Goal: Check status

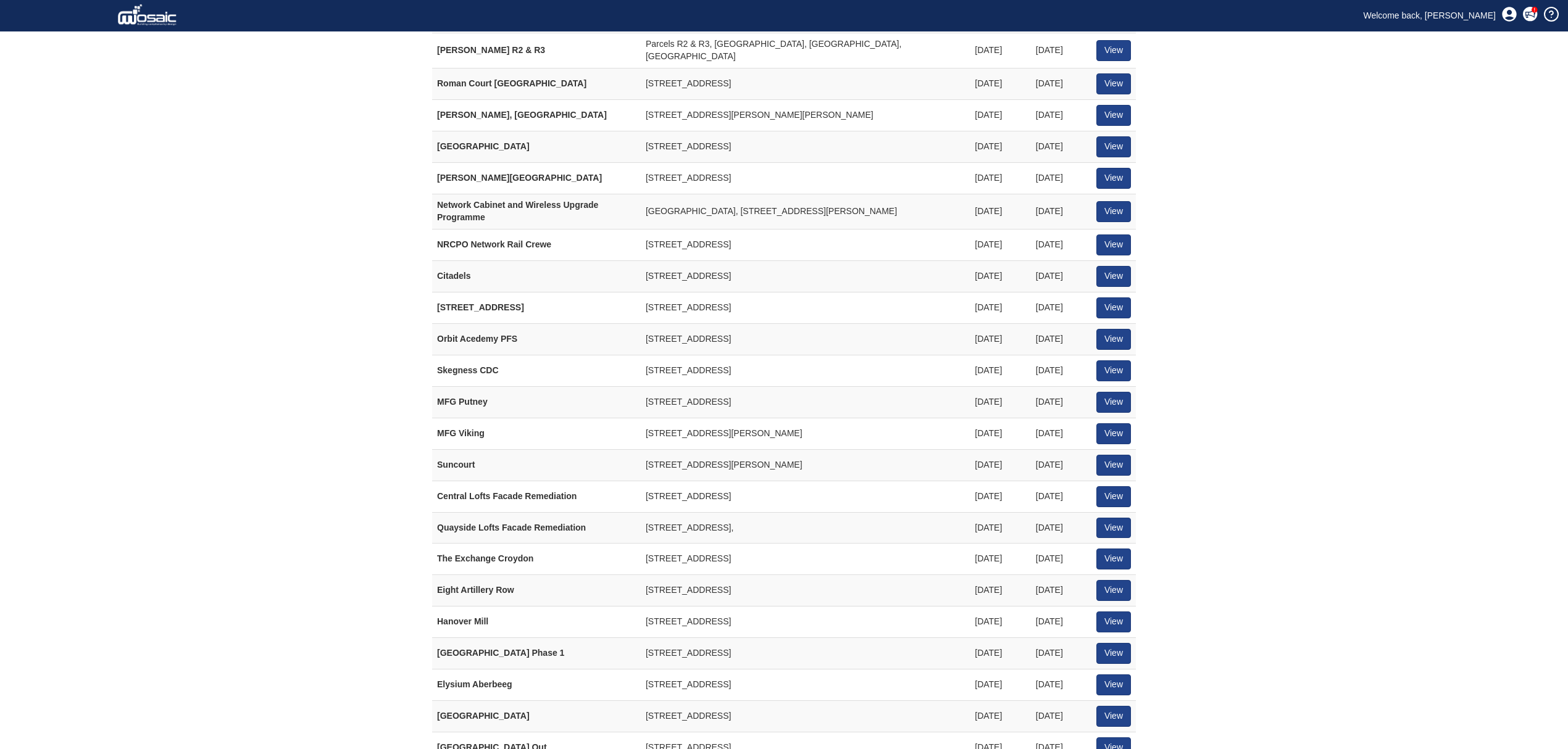
scroll to position [450, 0]
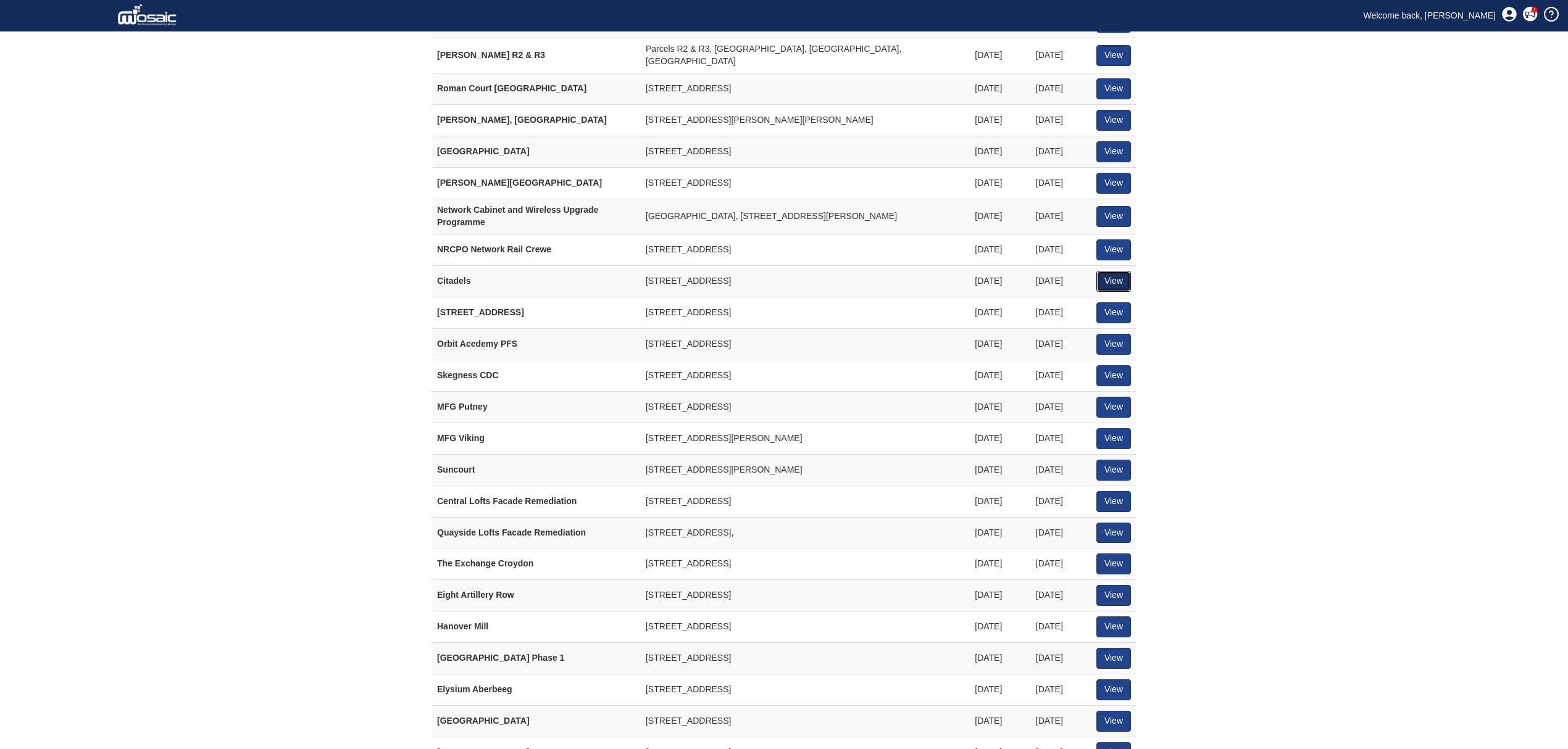
click at [1119, 280] on link "View" at bounding box center [1114, 281] width 35 height 21
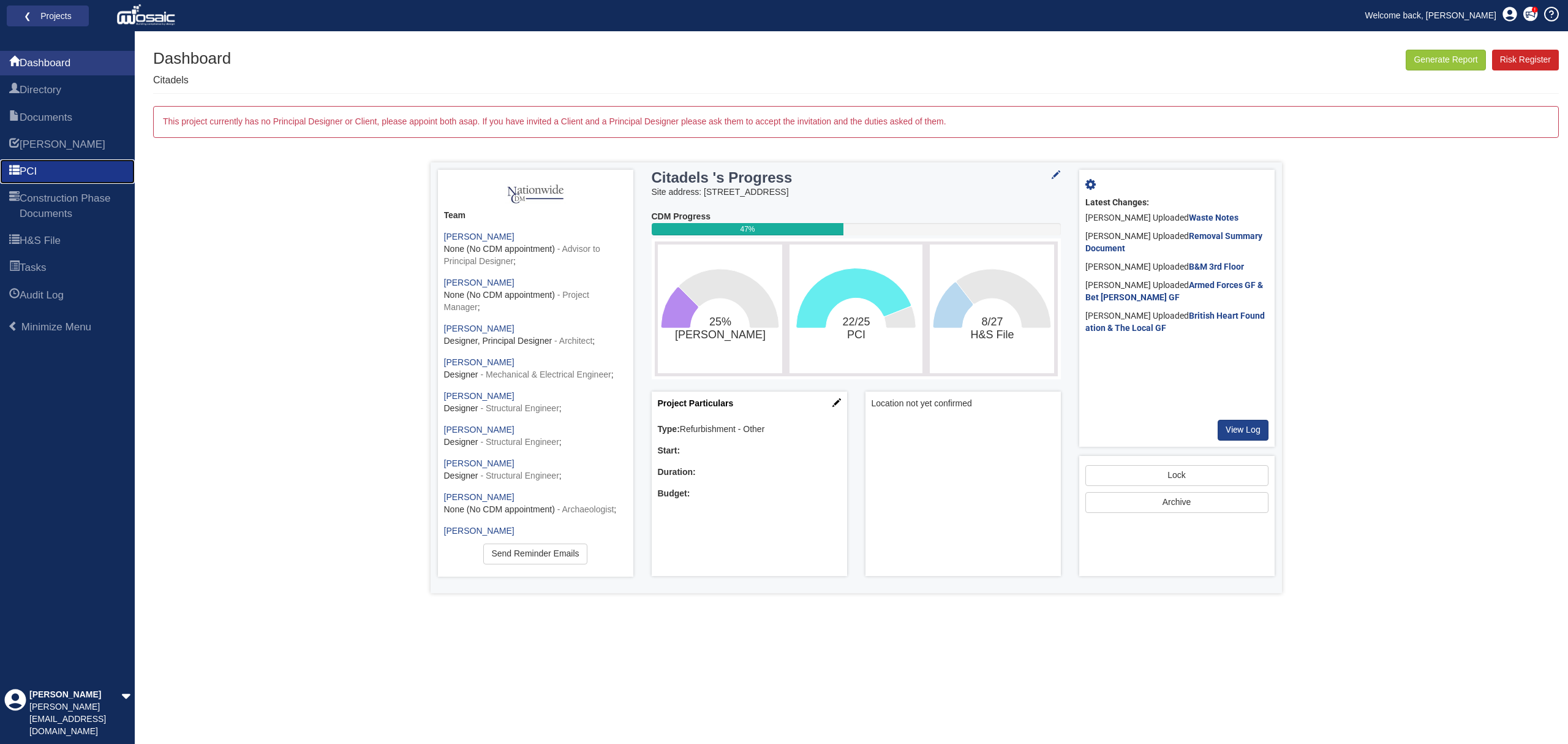
click at [31, 164] on span "PCI" at bounding box center [28, 172] width 17 height 15
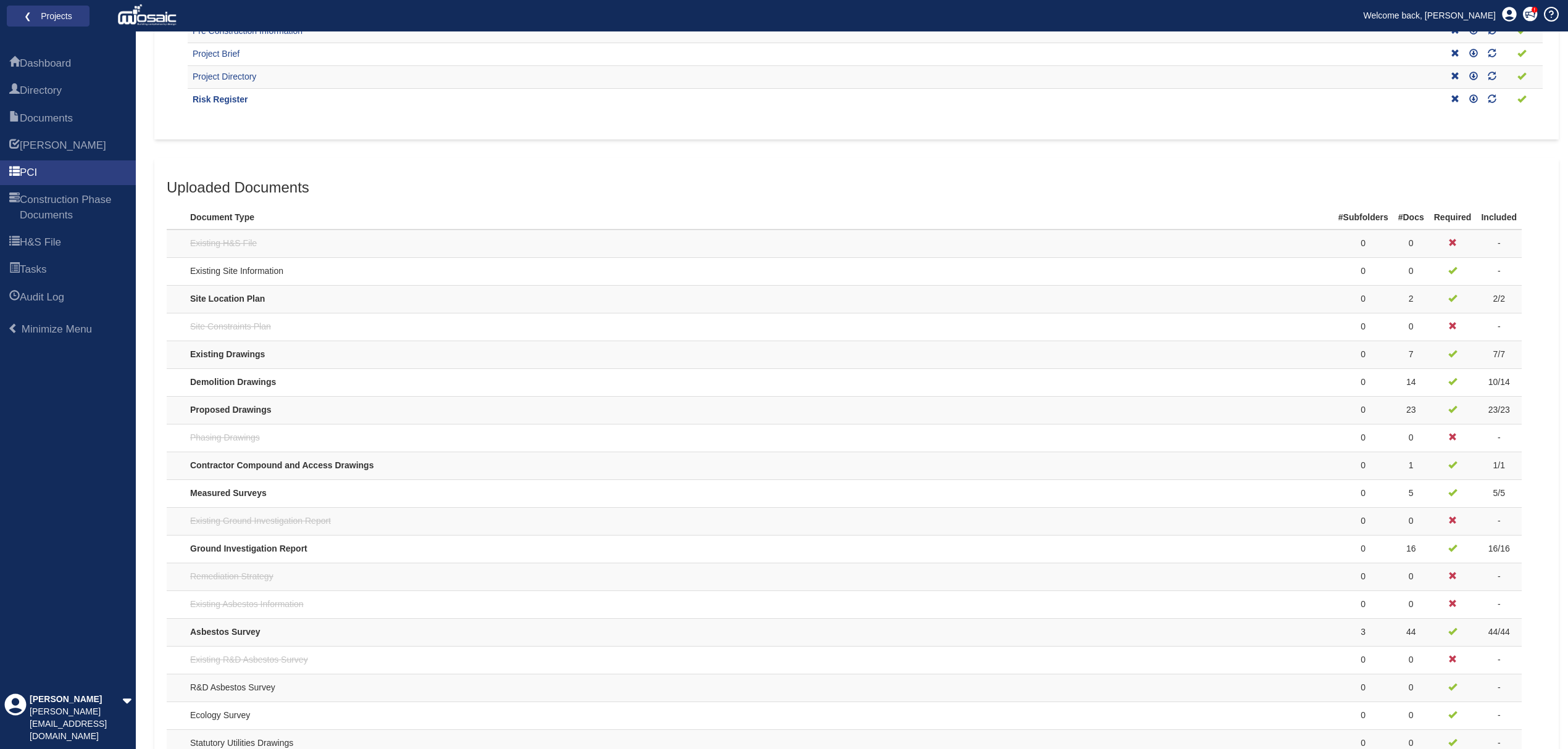
scroll to position [274, 0]
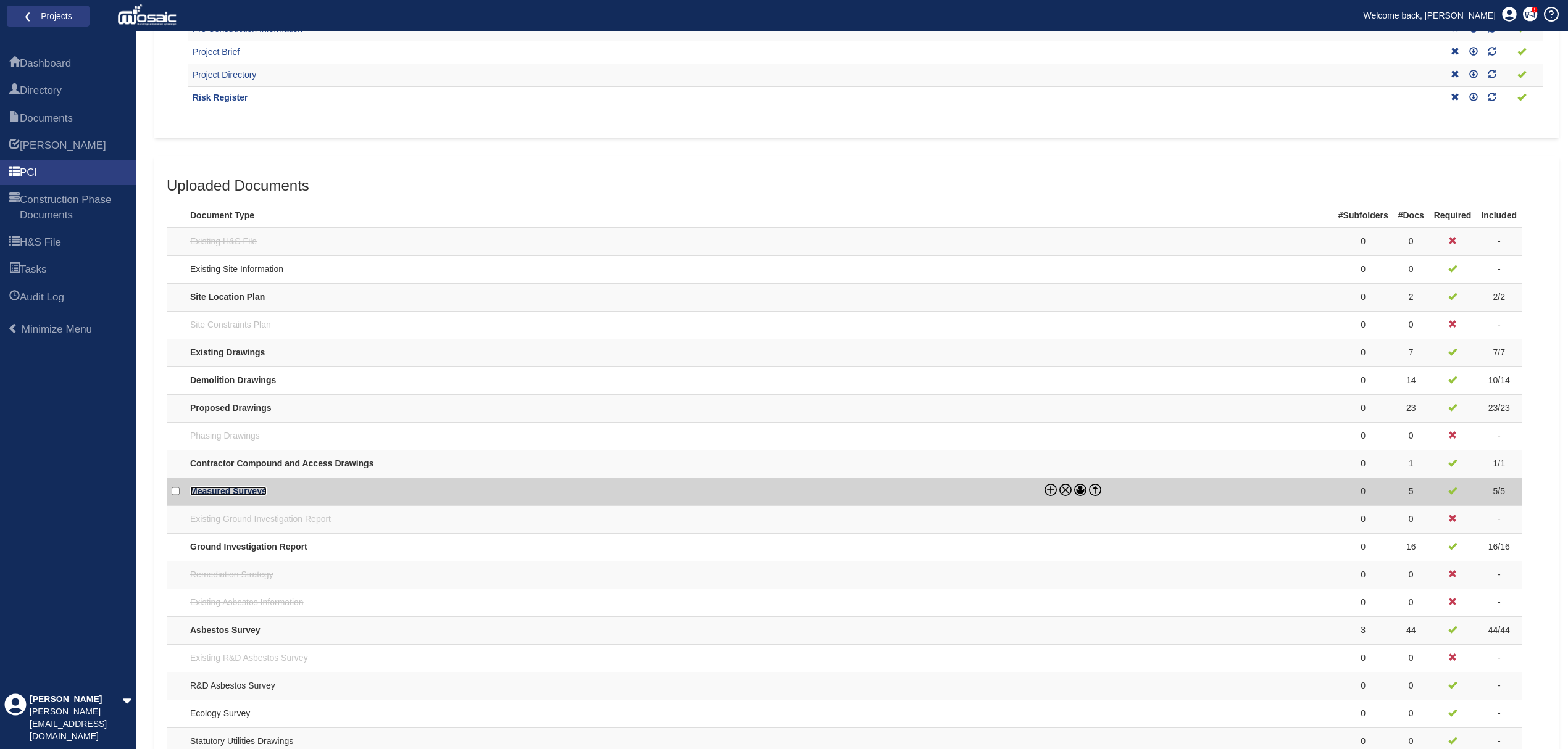
click at [242, 491] on link "Measured Surveys" at bounding box center [228, 491] width 77 height 9
checkbox input "true"
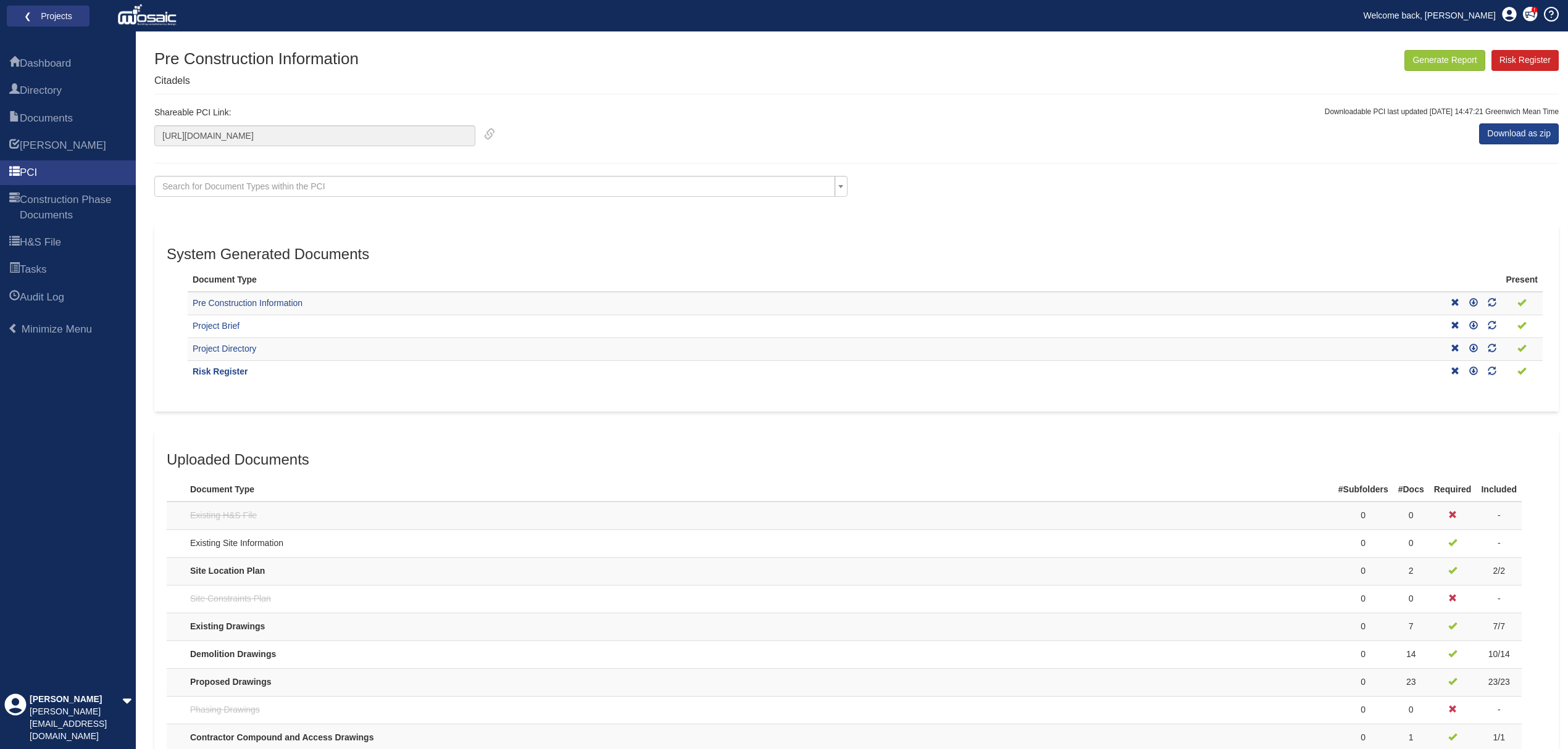
click at [492, 133] on icon at bounding box center [490, 134] width 11 height 11
